Goal: Information Seeking & Learning: Learn about a topic

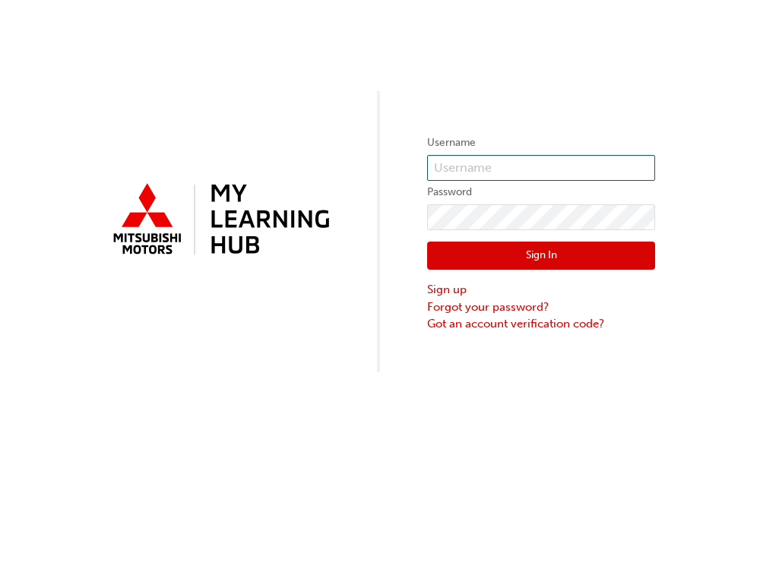
type input "0005711382"
click at [511, 252] on button "Sign In" at bounding box center [541, 256] width 228 height 29
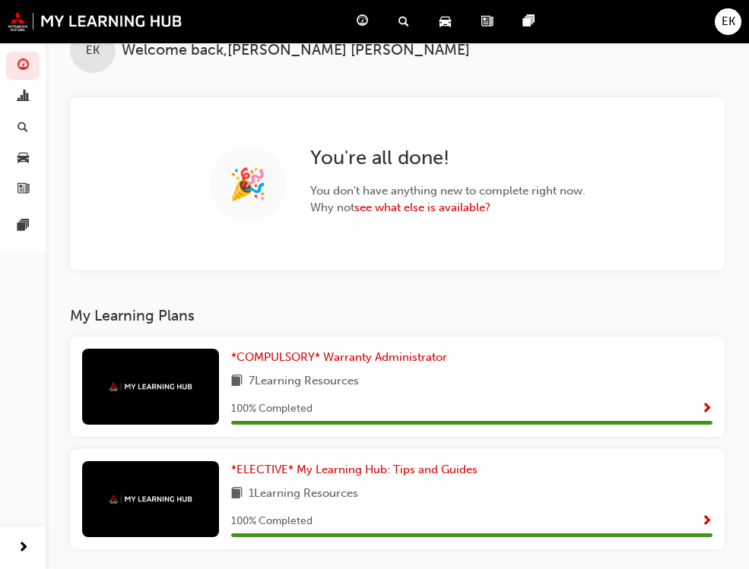
scroll to position [76, 0]
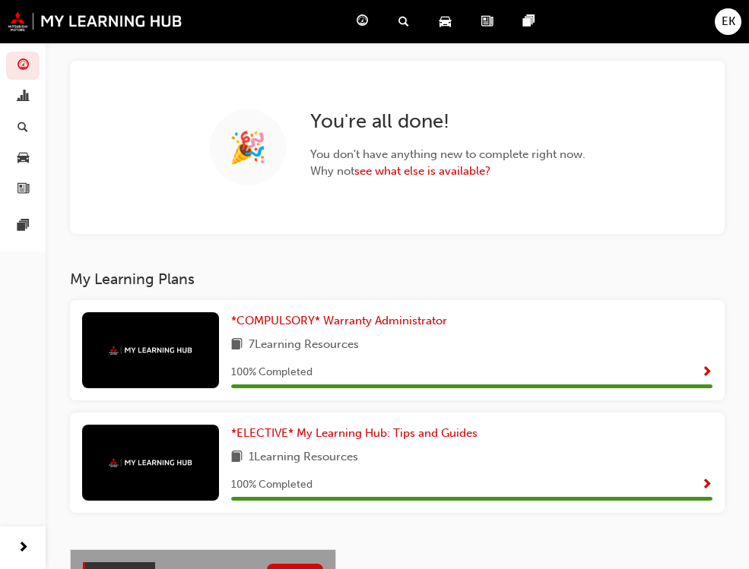
click at [701, 479] on span "Show Progress" at bounding box center [706, 486] width 11 height 14
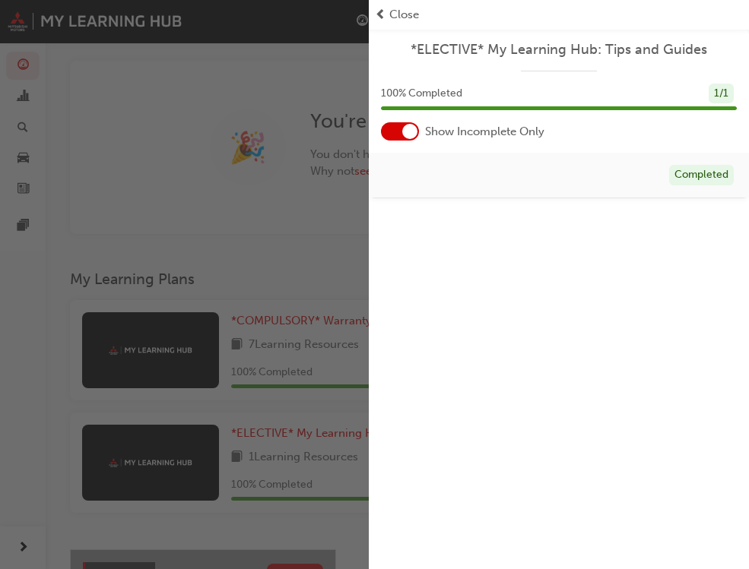
click at [252, 264] on div "button" at bounding box center [184, 284] width 369 height 569
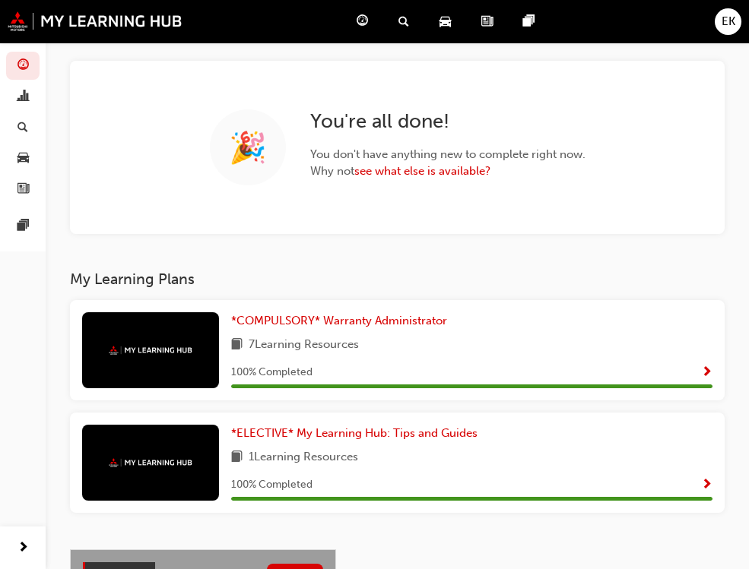
click at [0, 0] on span "Search Learning" at bounding box center [0, 0] width 0 height 0
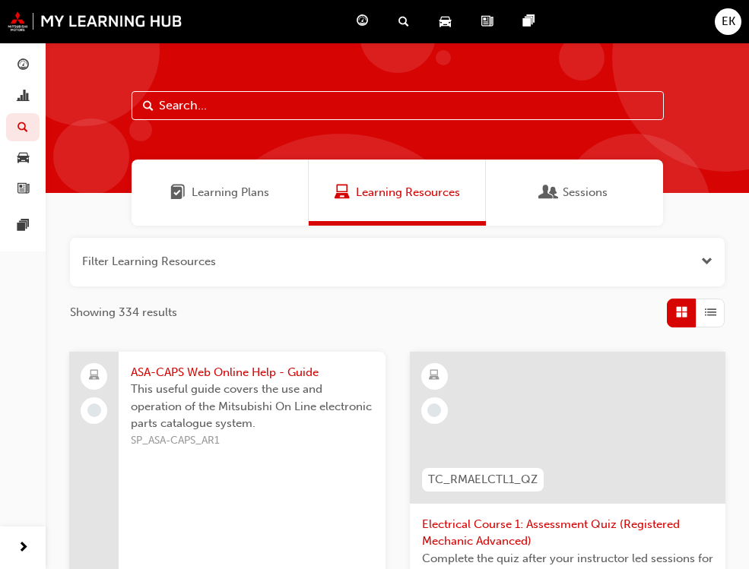
click at [183, 106] on input "text" at bounding box center [397, 105] width 532 height 29
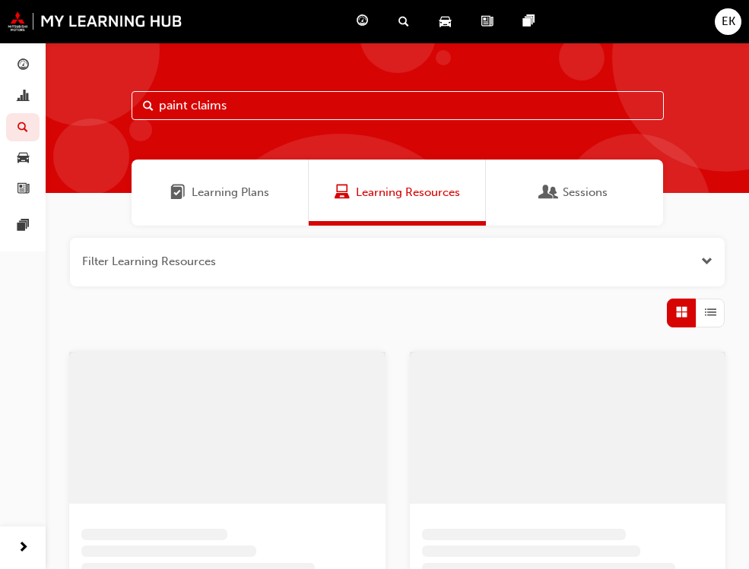
type input "paint claims"
